Goal: Task Accomplishment & Management: Use online tool/utility

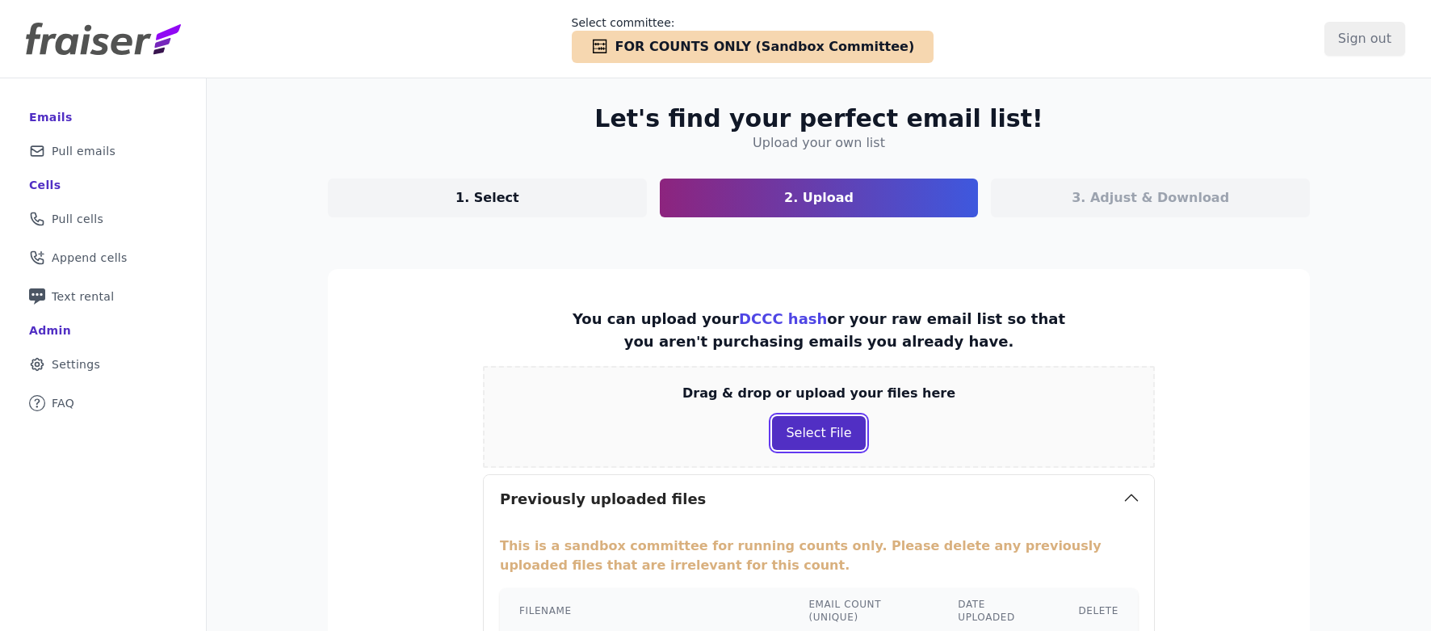
click at [818, 417] on button "Select File" at bounding box center [818, 433] width 93 height 34
click at [720, 31] on div "Checkmark Icon Abacus FOR COUNTS ONLY (Sandbox Committee)" at bounding box center [753, 47] width 363 height 32
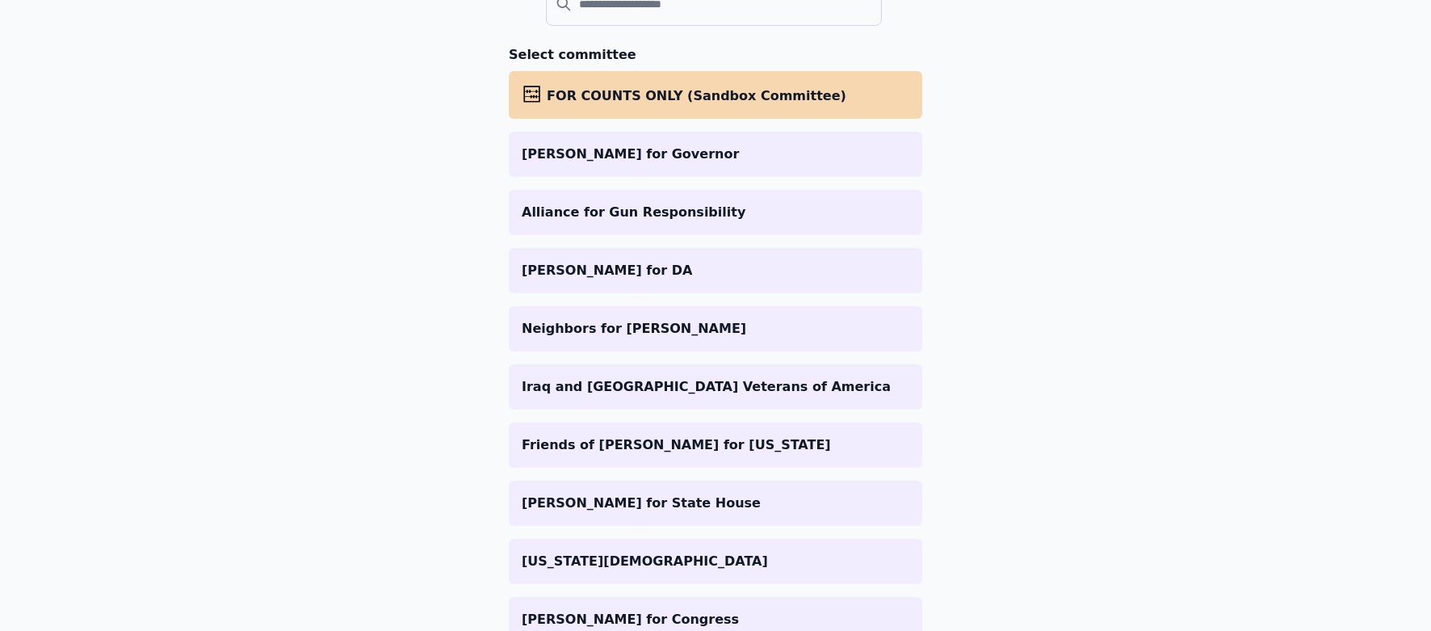
scroll to position [208, 0]
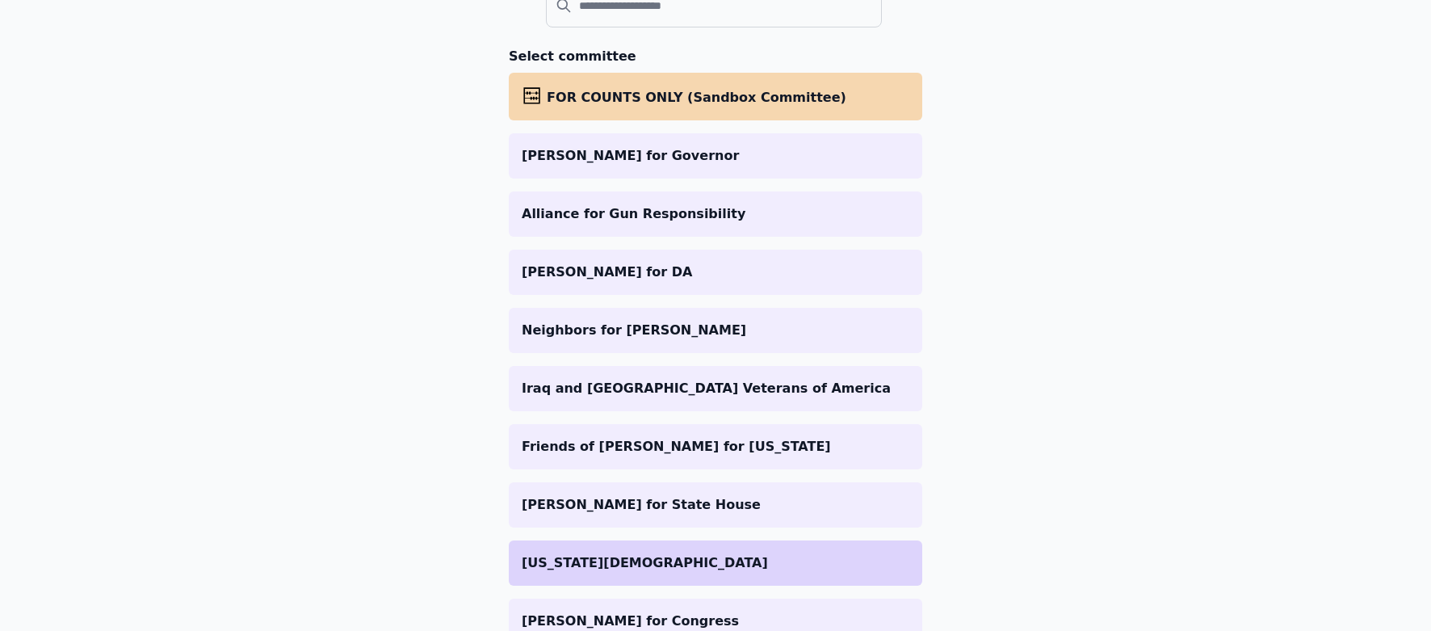
click at [628, 558] on p "[US_STATE][DEMOGRAPHIC_DATA]" at bounding box center [716, 562] width 388 height 19
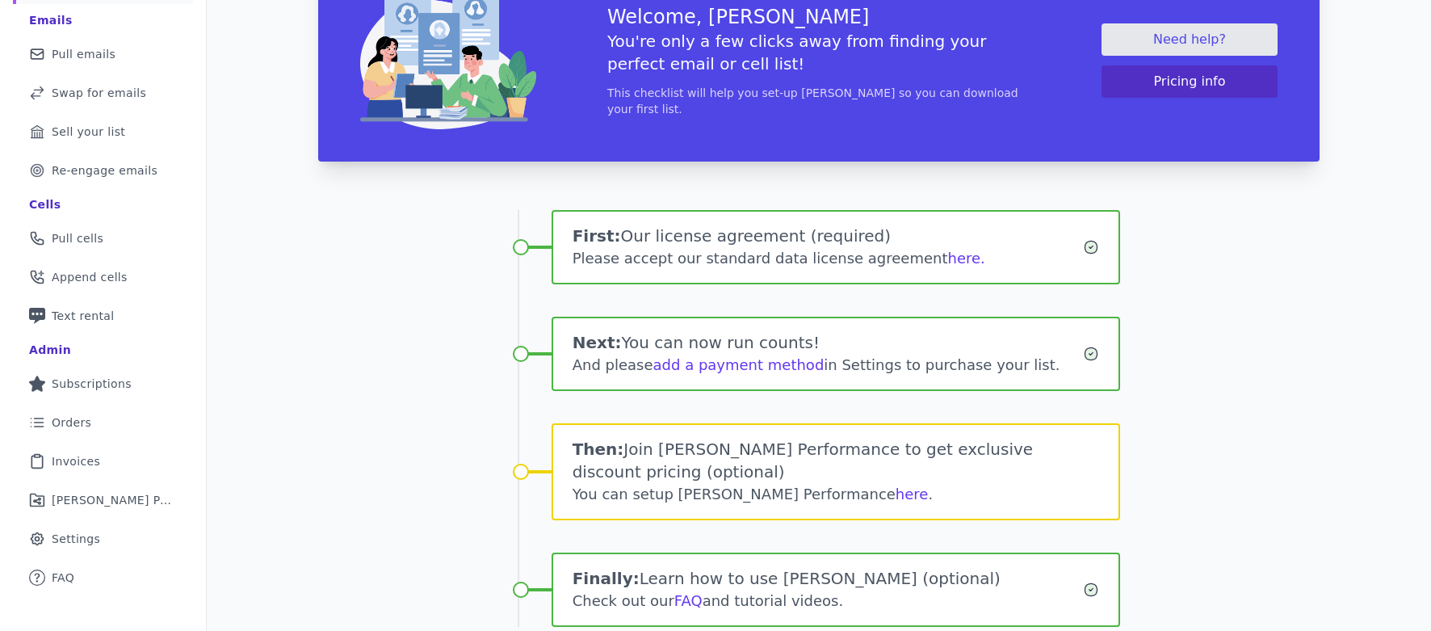
scroll to position [134, 0]
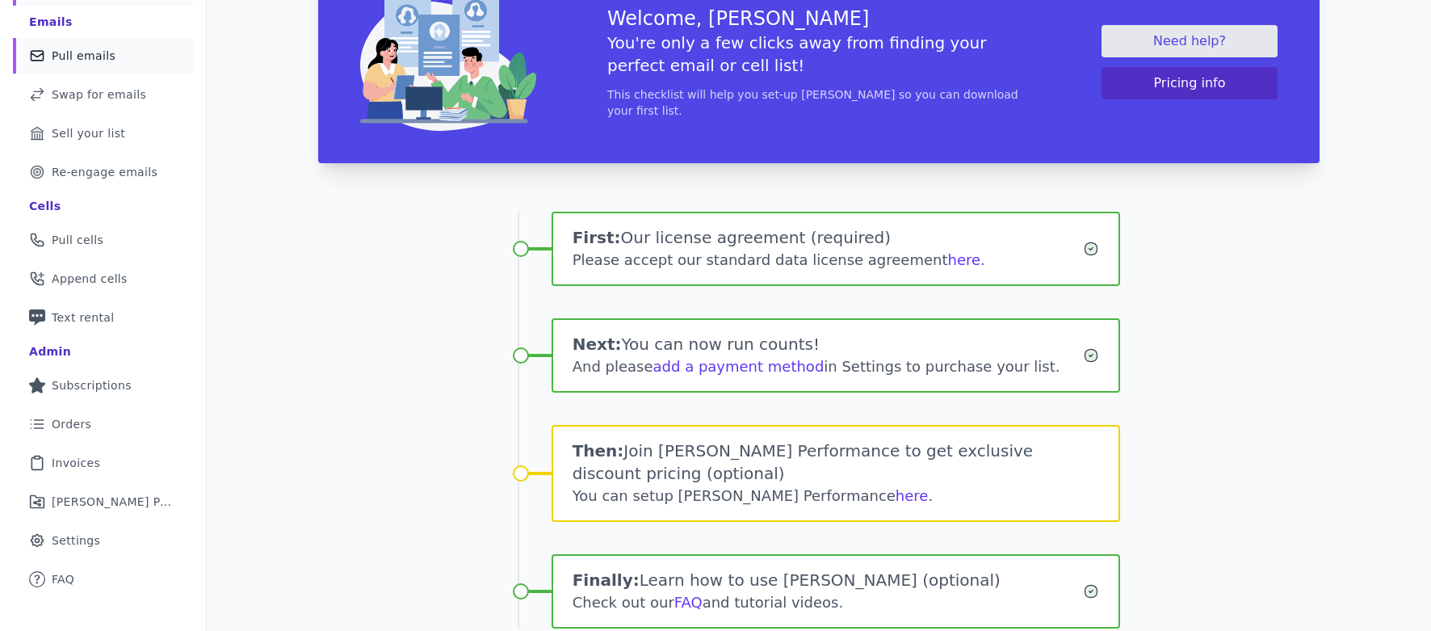
click at [97, 57] on span "Pull emails" at bounding box center [84, 56] width 64 height 16
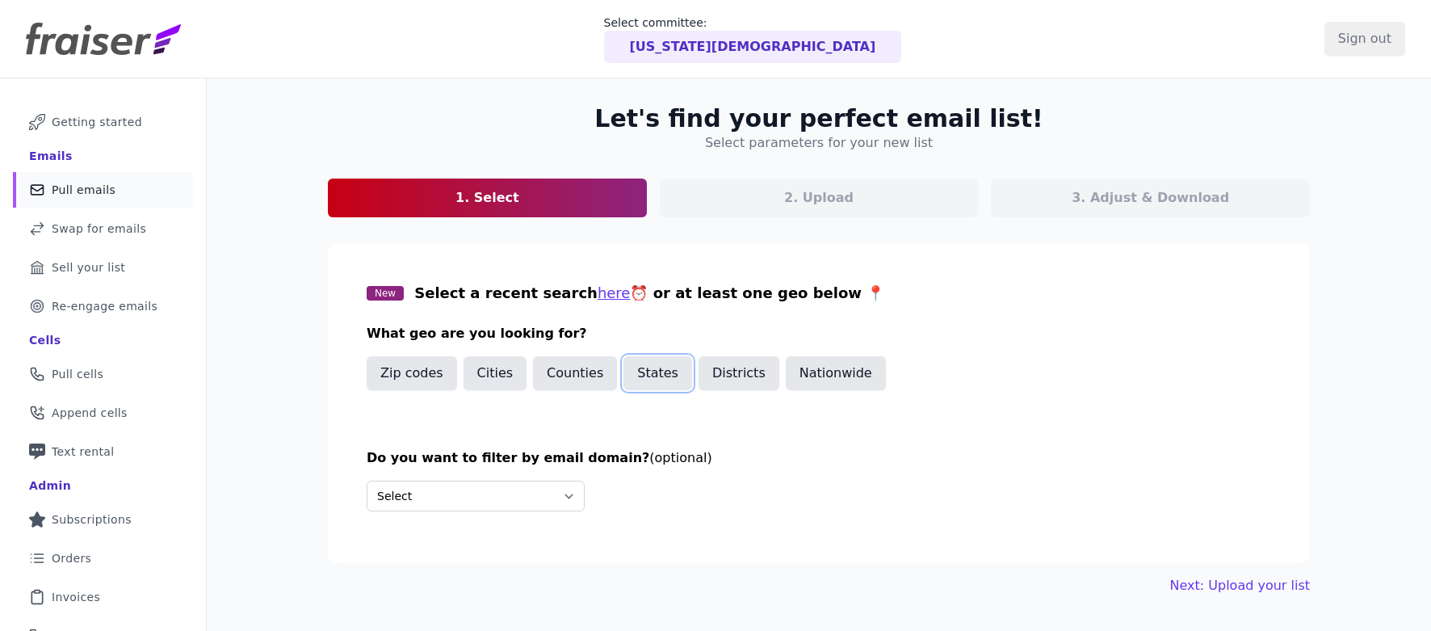
click at [644, 379] on button "States" at bounding box center [657, 373] width 69 height 34
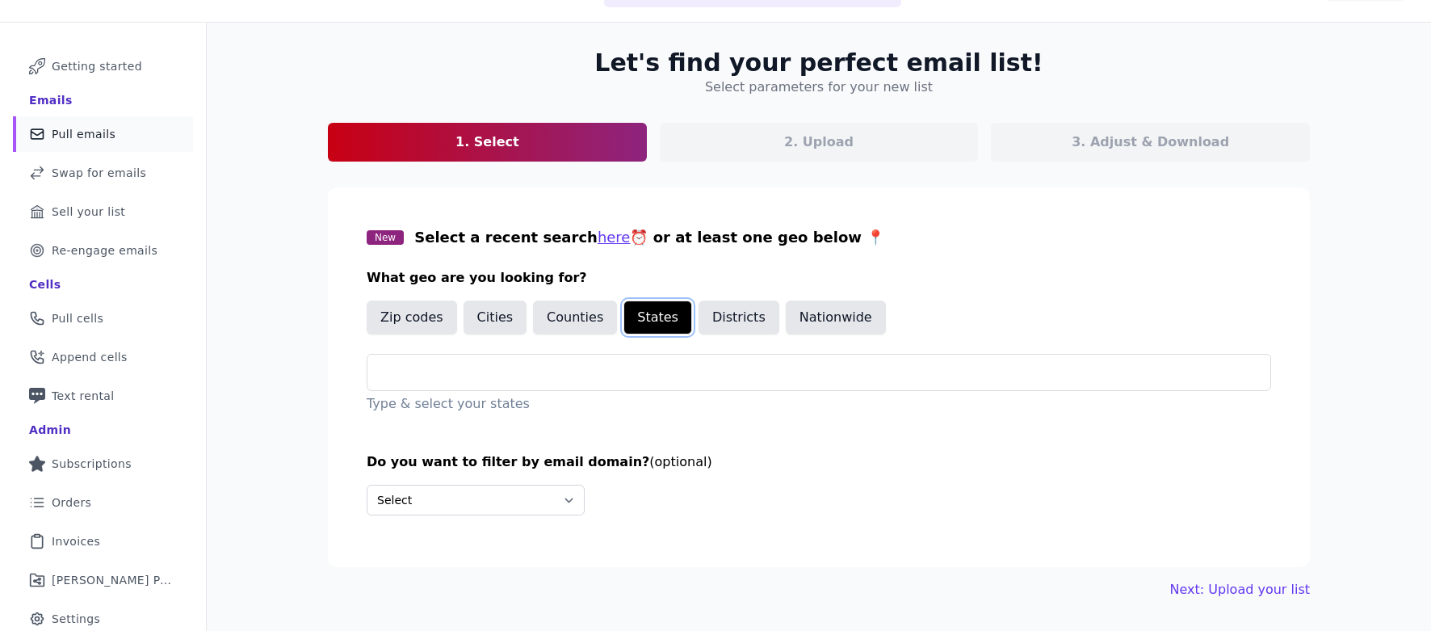
scroll to position [75, 0]
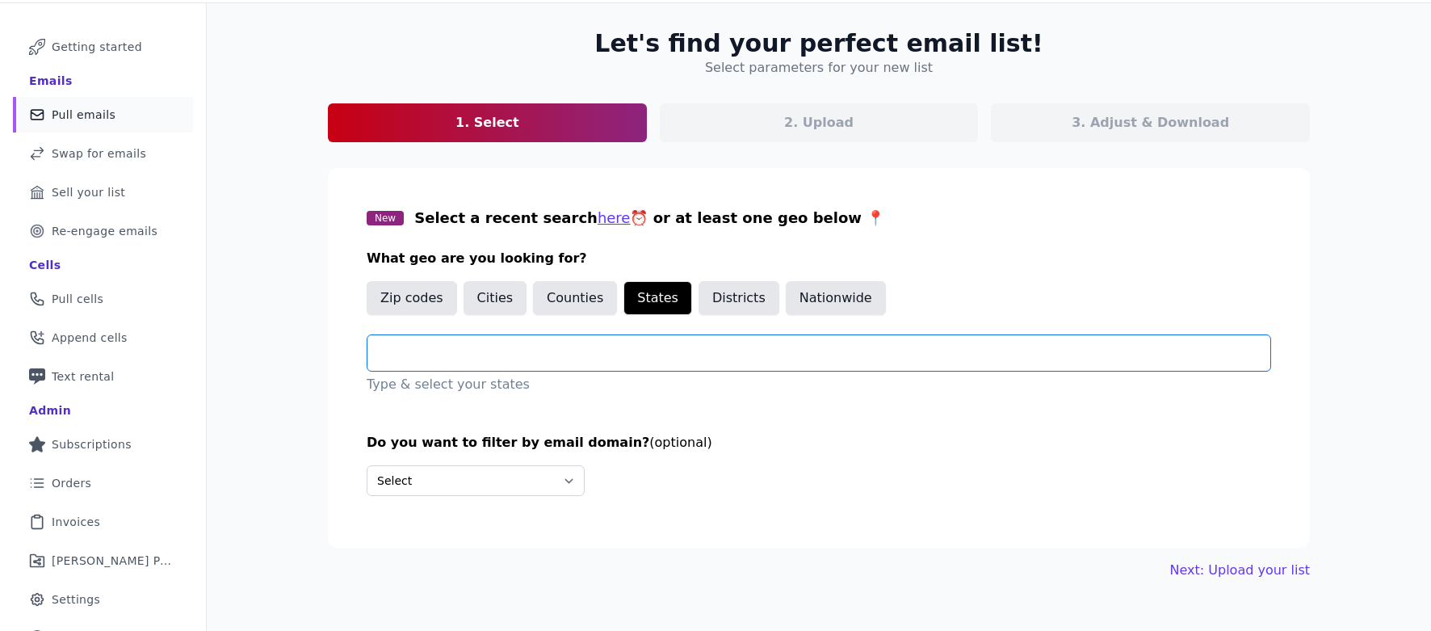
click at [599, 357] on input "text" at bounding box center [825, 352] width 890 height 19
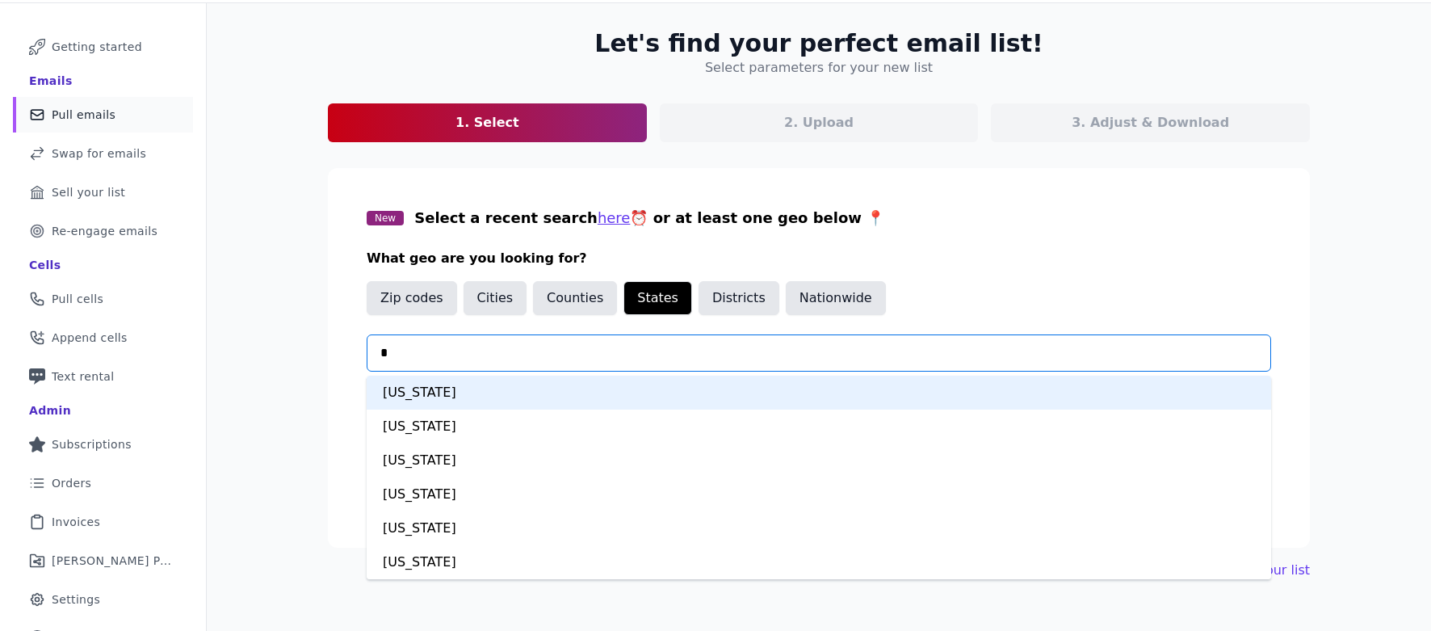
type input "**"
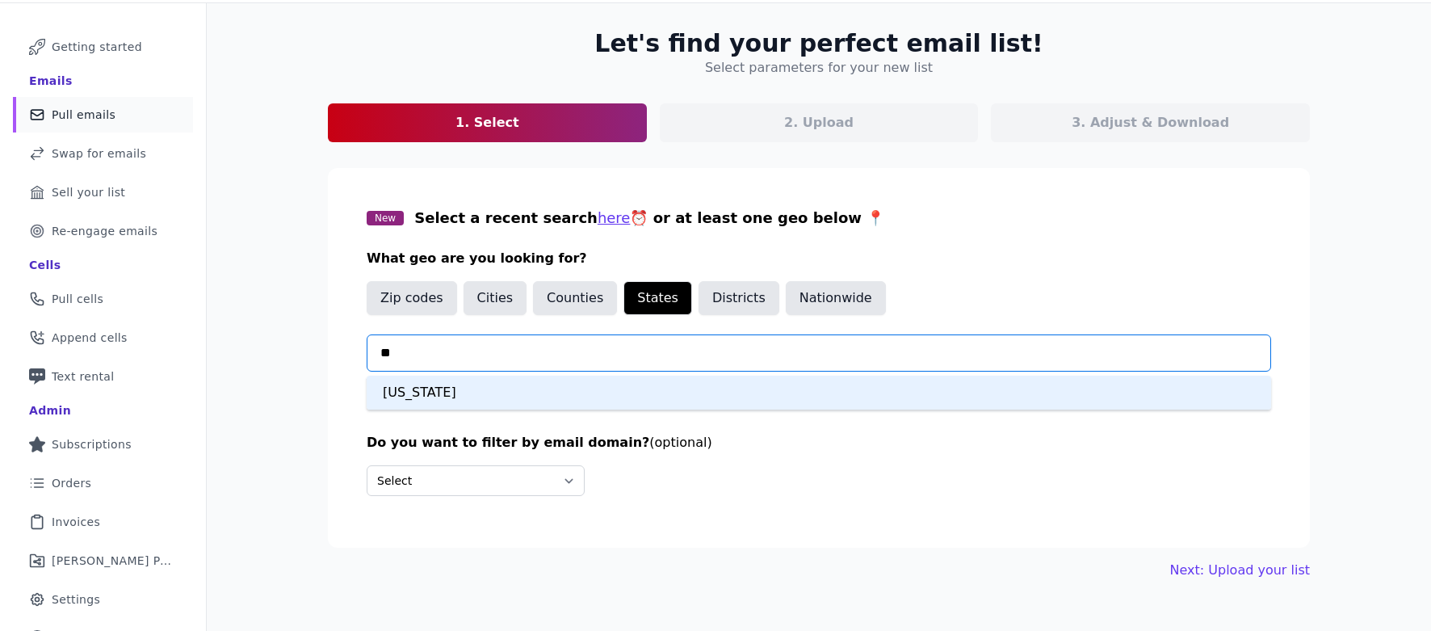
click at [559, 384] on div "Ohio" at bounding box center [819, 392] width 904 height 34
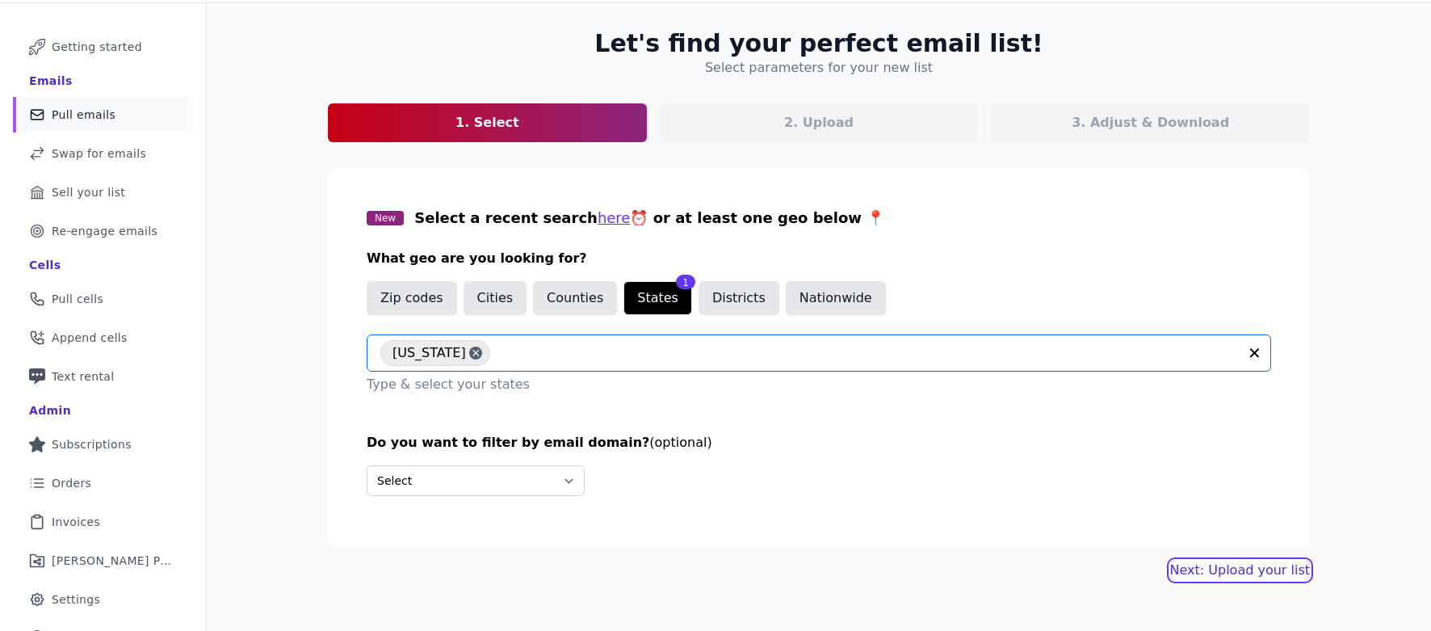
click at [1275, 576] on link "Next: Upload your list" at bounding box center [1240, 569] width 140 height 19
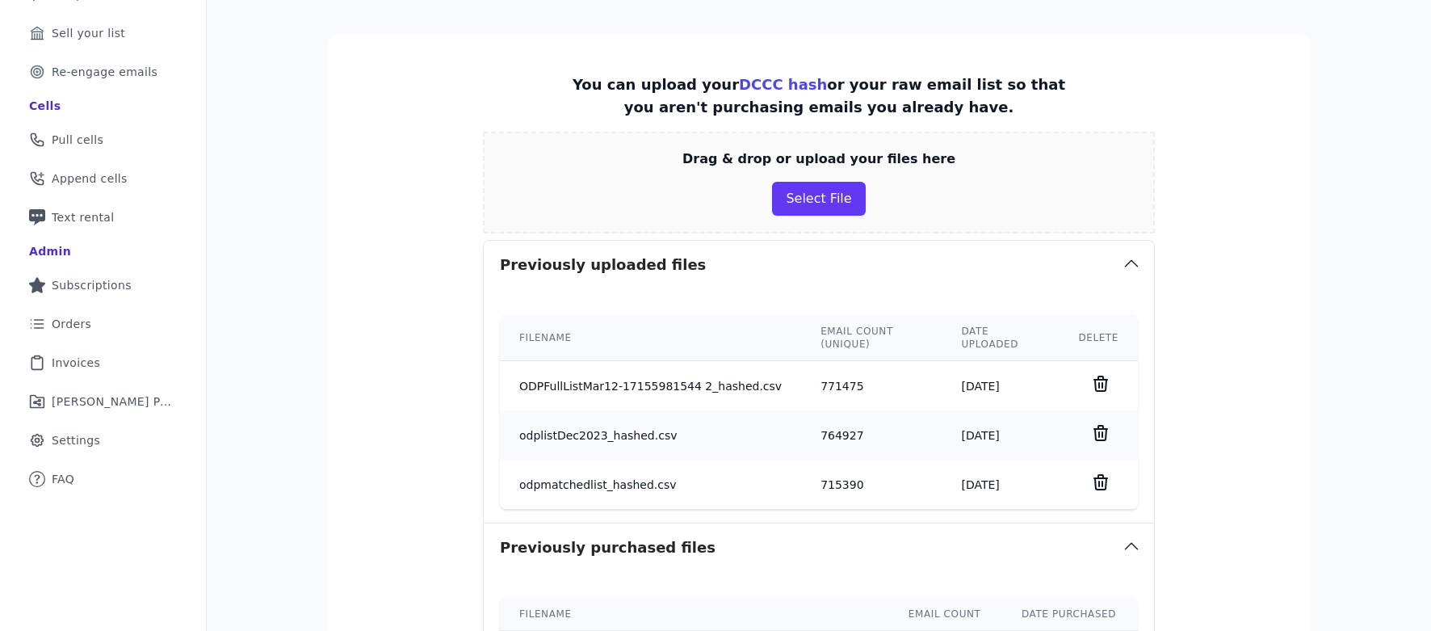
scroll to position [189, 0]
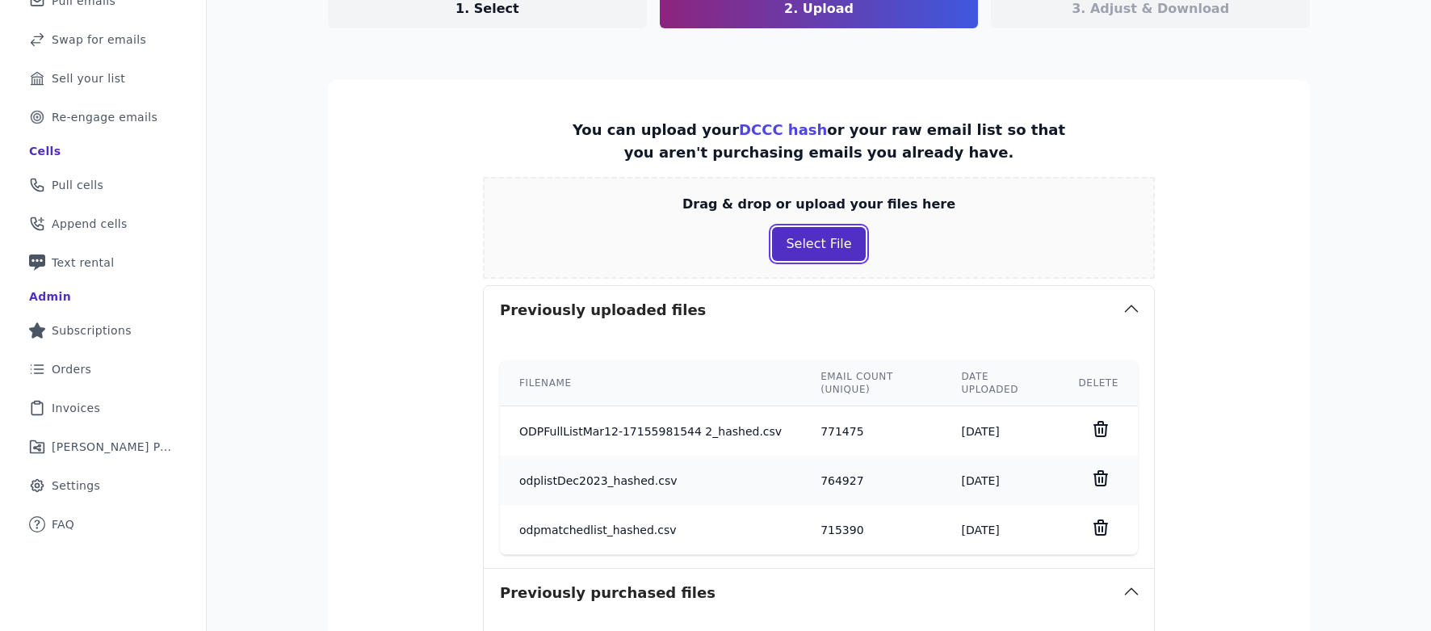
click at [830, 241] on button "Select File" at bounding box center [818, 244] width 93 height 34
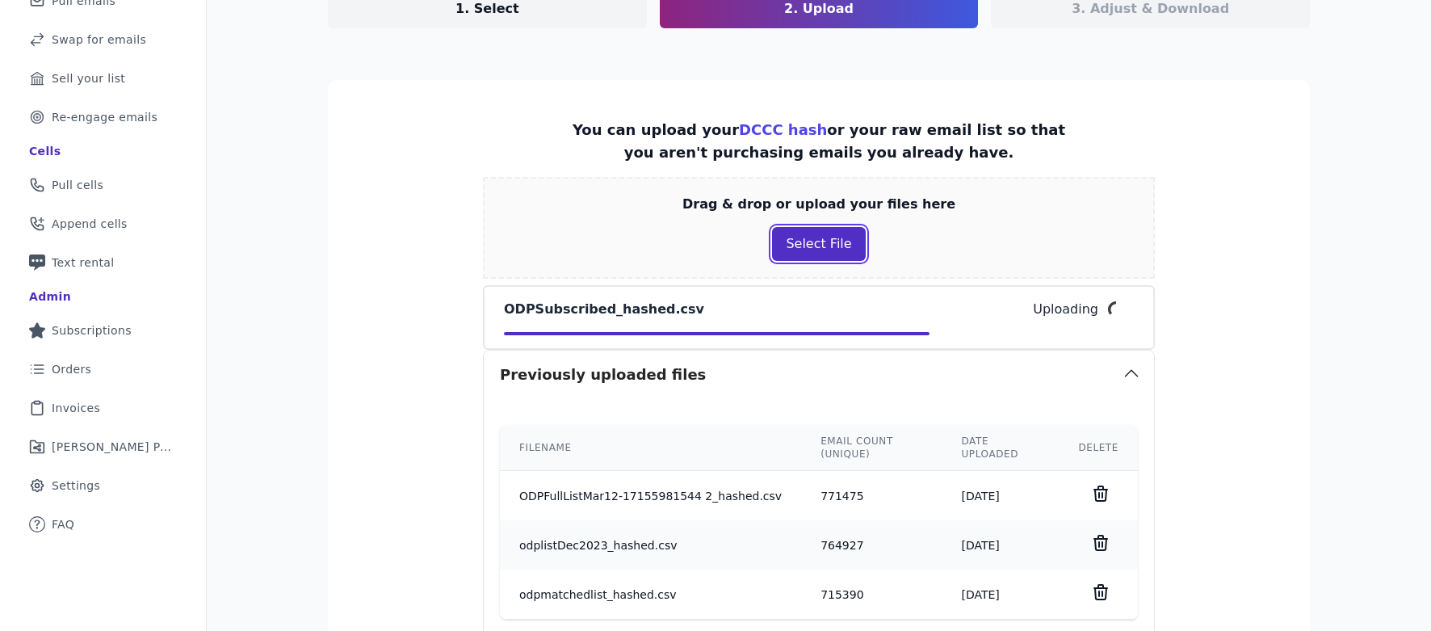
click at [799, 233] on button "Select File" at bounding box center [818, 244] width 93 height 34
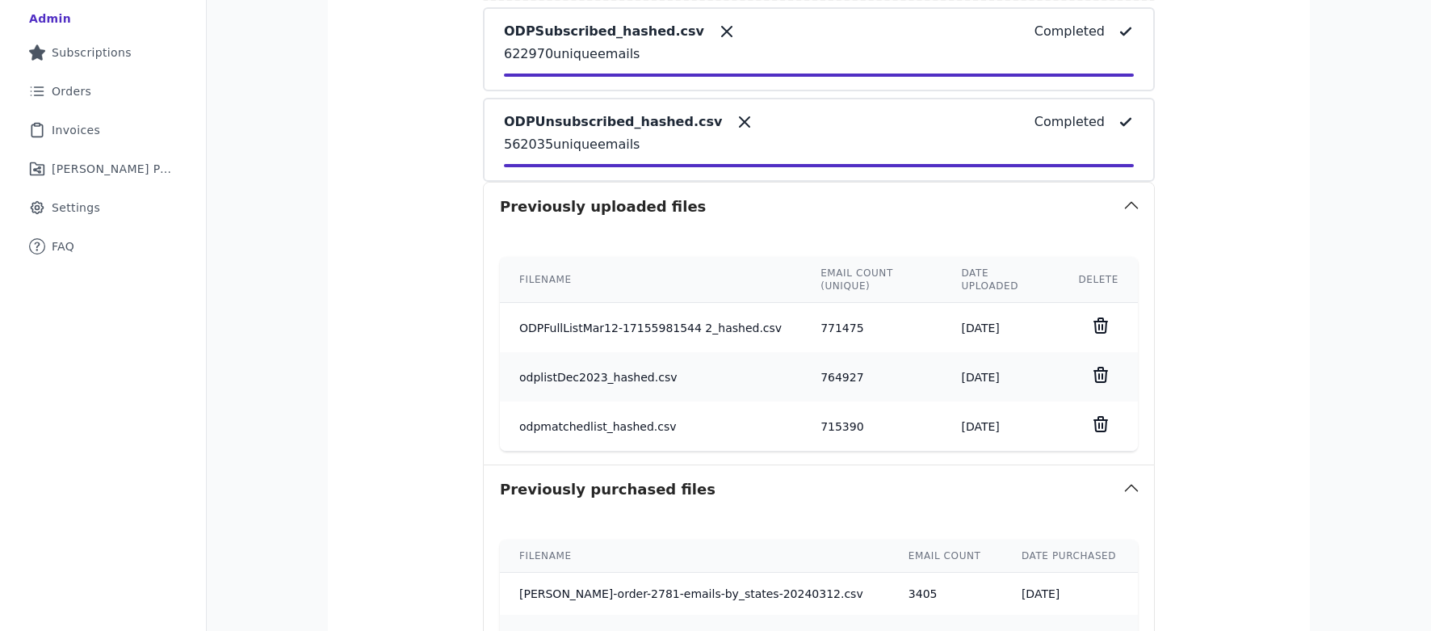
scroll to position [694, 0]
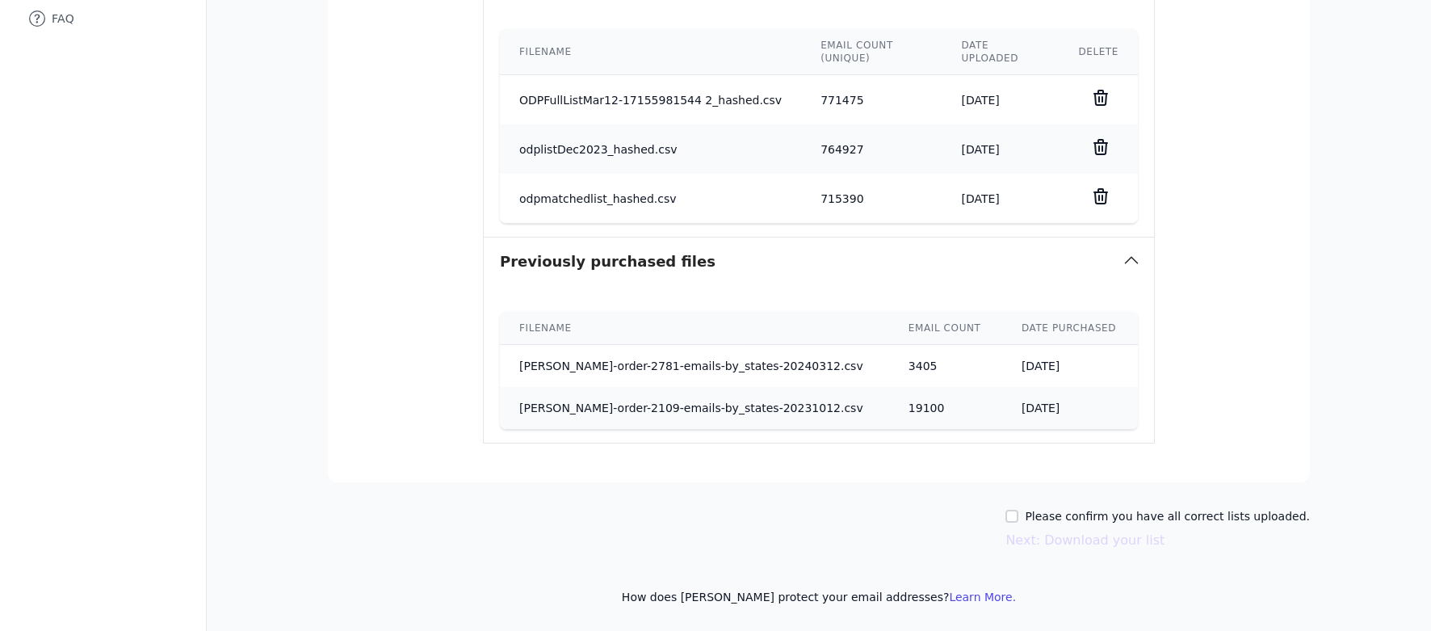
click at [1019, 509] on div "Please confirm you have all correct lists uploaded. Next: Download your list" at bounding box center [819, 529] width 982 height 42
click at [1021, 509] on div "Please confirm you have all correct lists uploaded. Next: Download your list" at bounding box center [819, 529] width 982 height 42
click at [1018, 514] on input "Please confirm you have all correct lists uploaded." at bounding box center [1011, 515] width 13 height 13
checkbox input "true"
click at [1033, 530] on button "Next: Download your list" at bounding box center [1084, 539] width 159 height 19
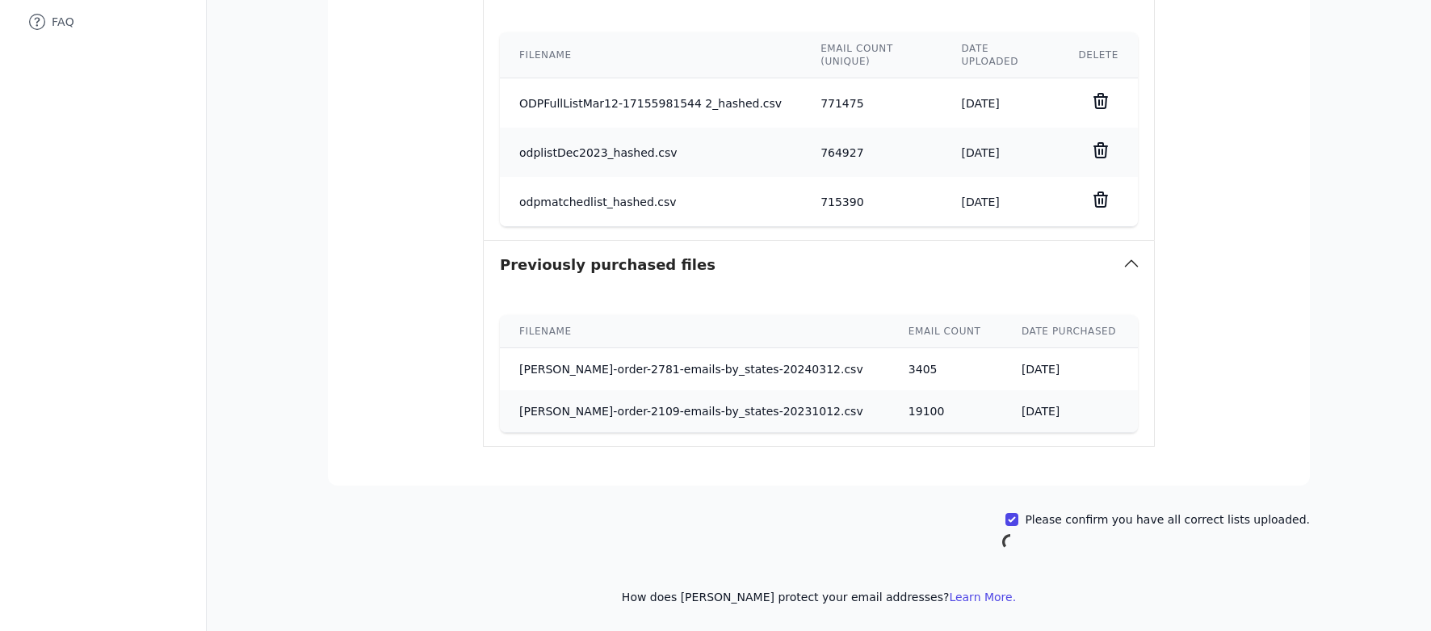
scroll to position [0, 0]
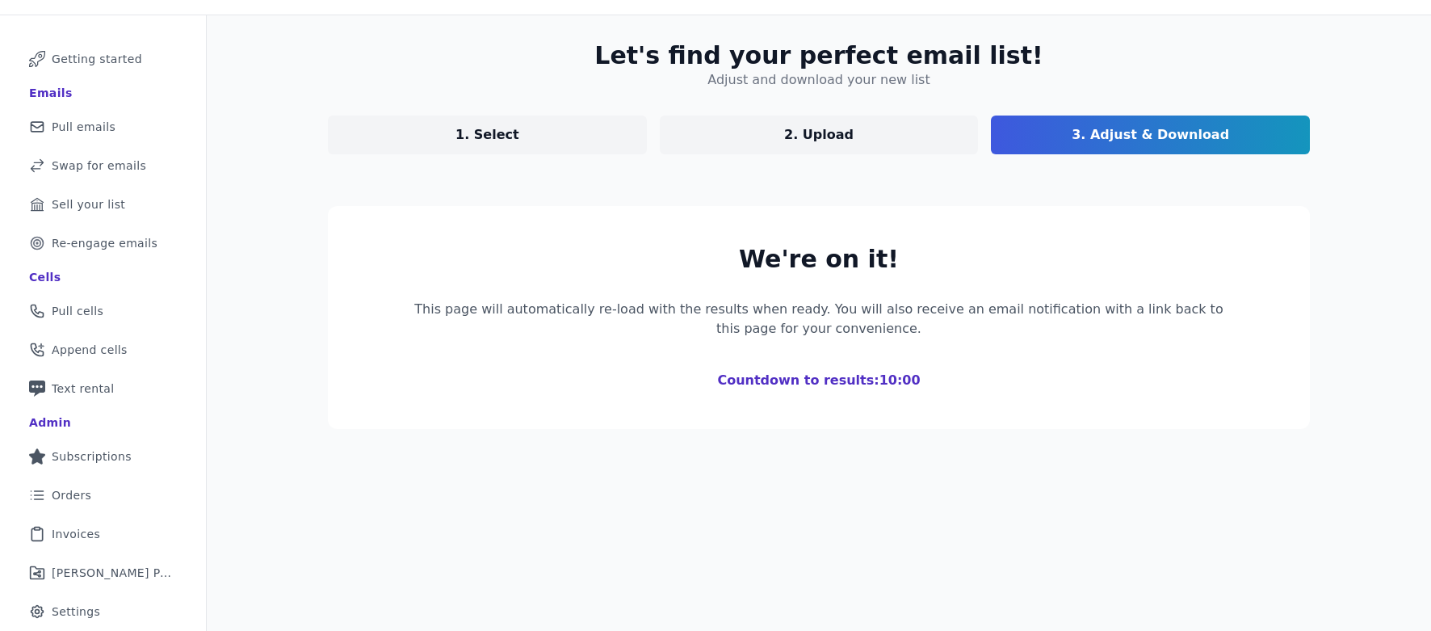
scroll to position [100, 0]
